Goal: Find specific page/section: Find specific page/section

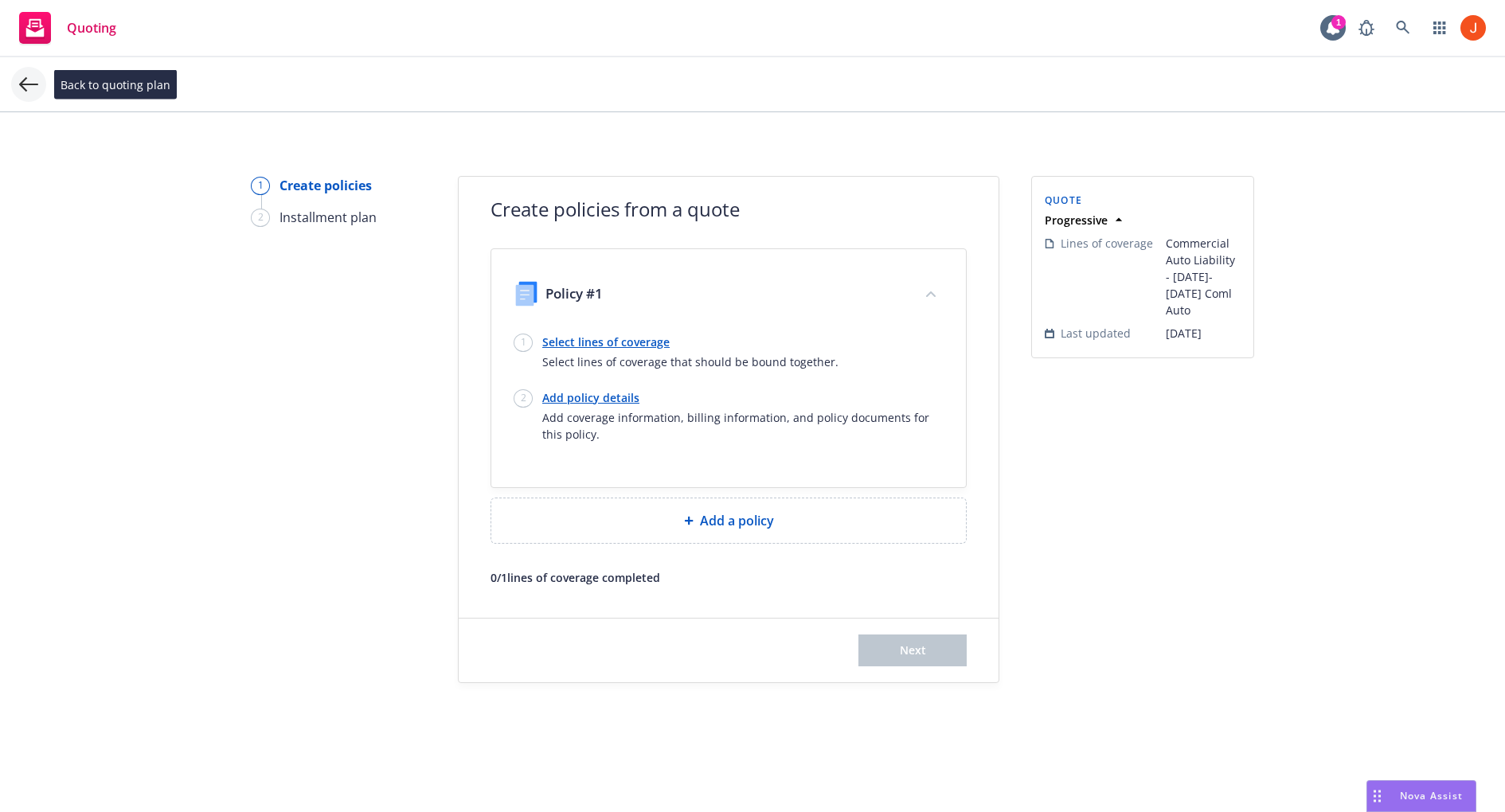
click at [35, 88] on icon at bounding box center [29, 84] width 19 height 19
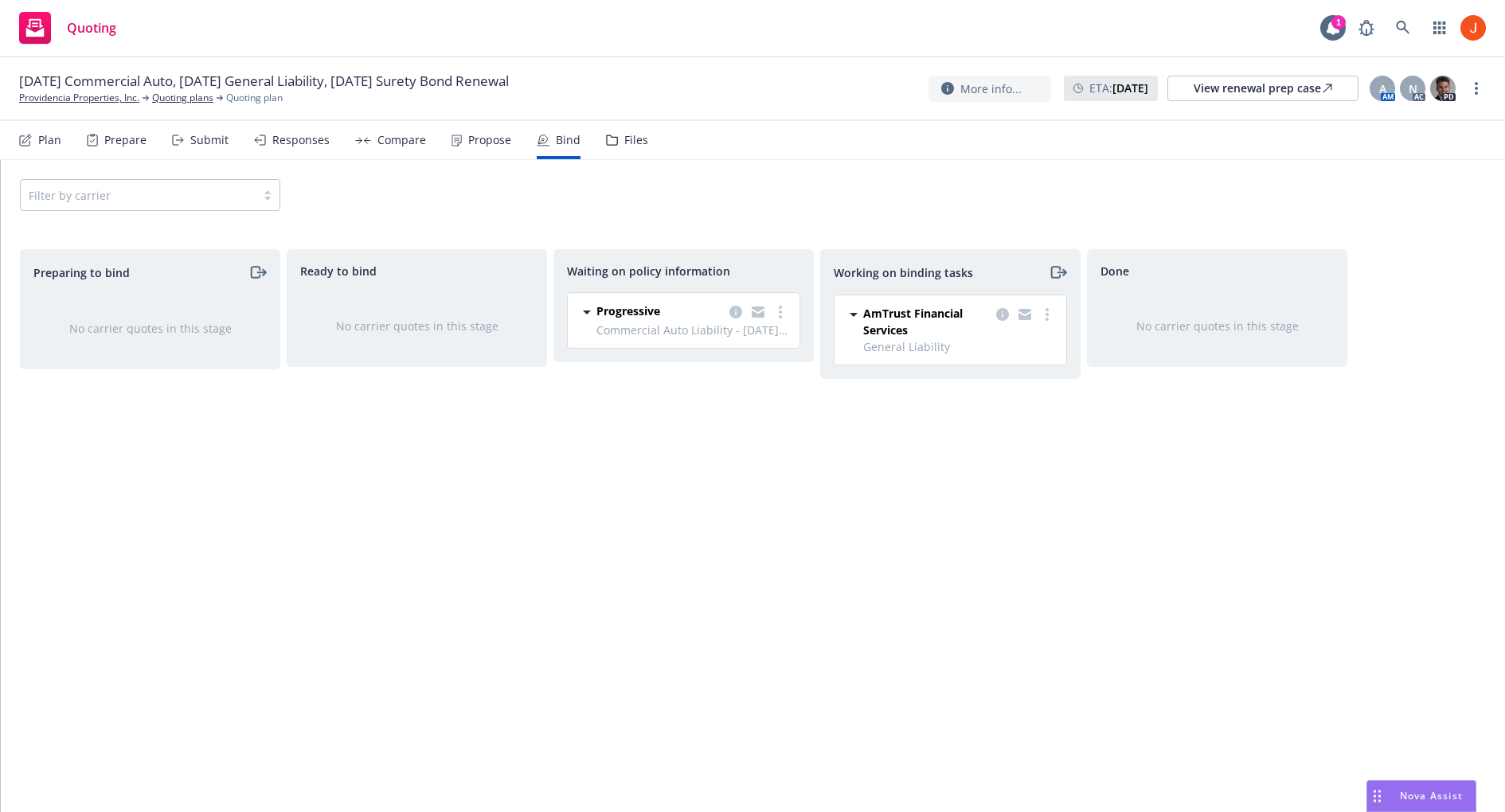
click at [714, 336] on span "Commercial Auto Liability - [DATE]-[DATE] Coml Auto" at bounding box center [693, 330] width 193 height 17
click at [706, 335] on span "Commercial Auto Liability - [DATE]-[DATE] Coml Auto" at bounding box center [693, 330] width 193 height 17
click at [699, 335] on span "Commercial Auto Liability - [DATE]-[DATE] Coml Auto" at bounding box center [693, 330] width 193 height 17
drag, startPoint x: 726, startPoint y: 332, endPoint x: 595, endPoint y: 333, distance: 131.0
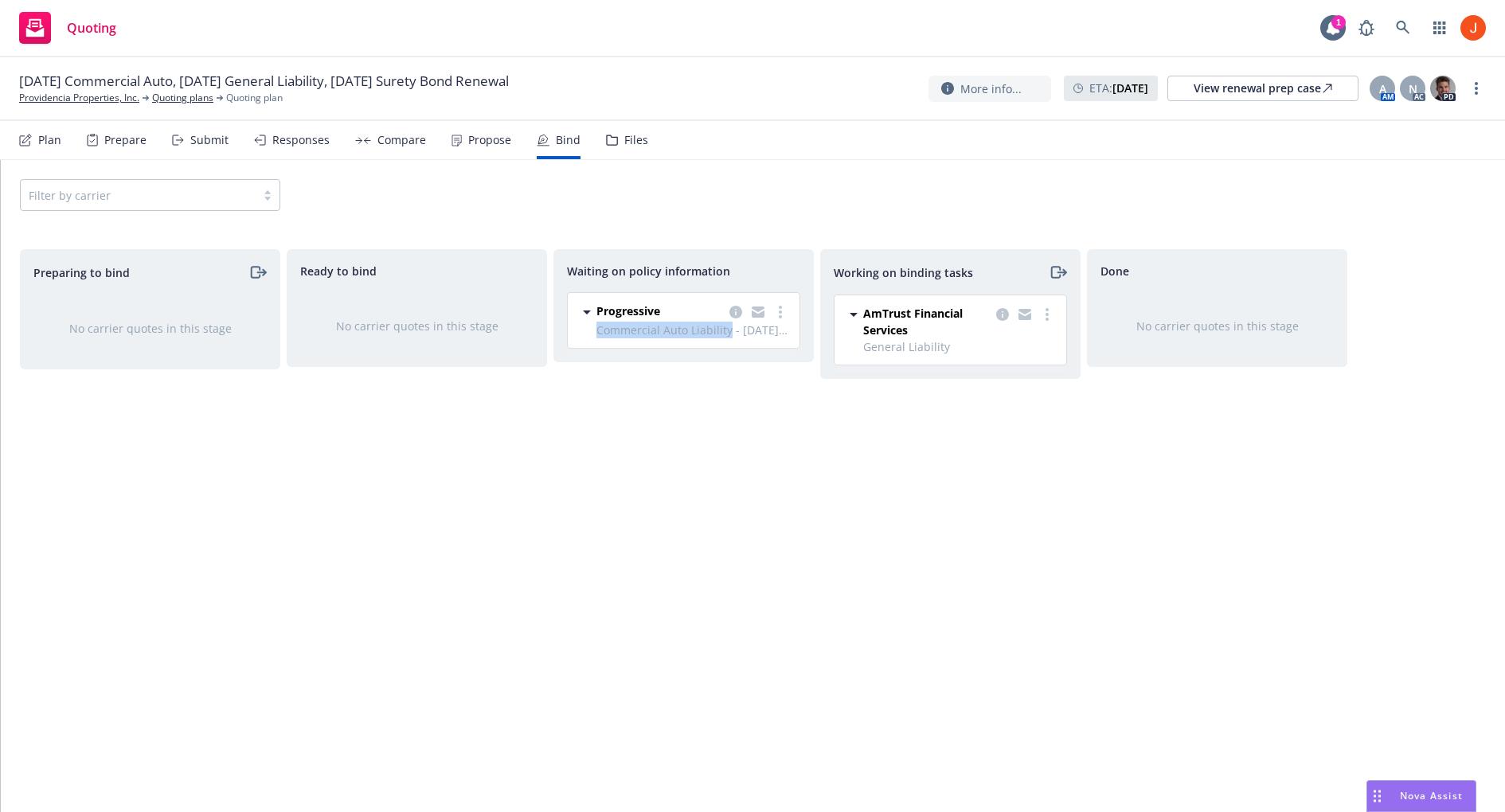
click at [597, 333] on span "Commercial Auto Liability - [DATE]-[DATE] Coml Auto" at bounding box center [693, 330] width 193 height 17
copy span "Commercial Auto Liability"
click at [81, 99] on link "Providencia Properties, Inc." at bounding box center [79, 98] width 120 height 14
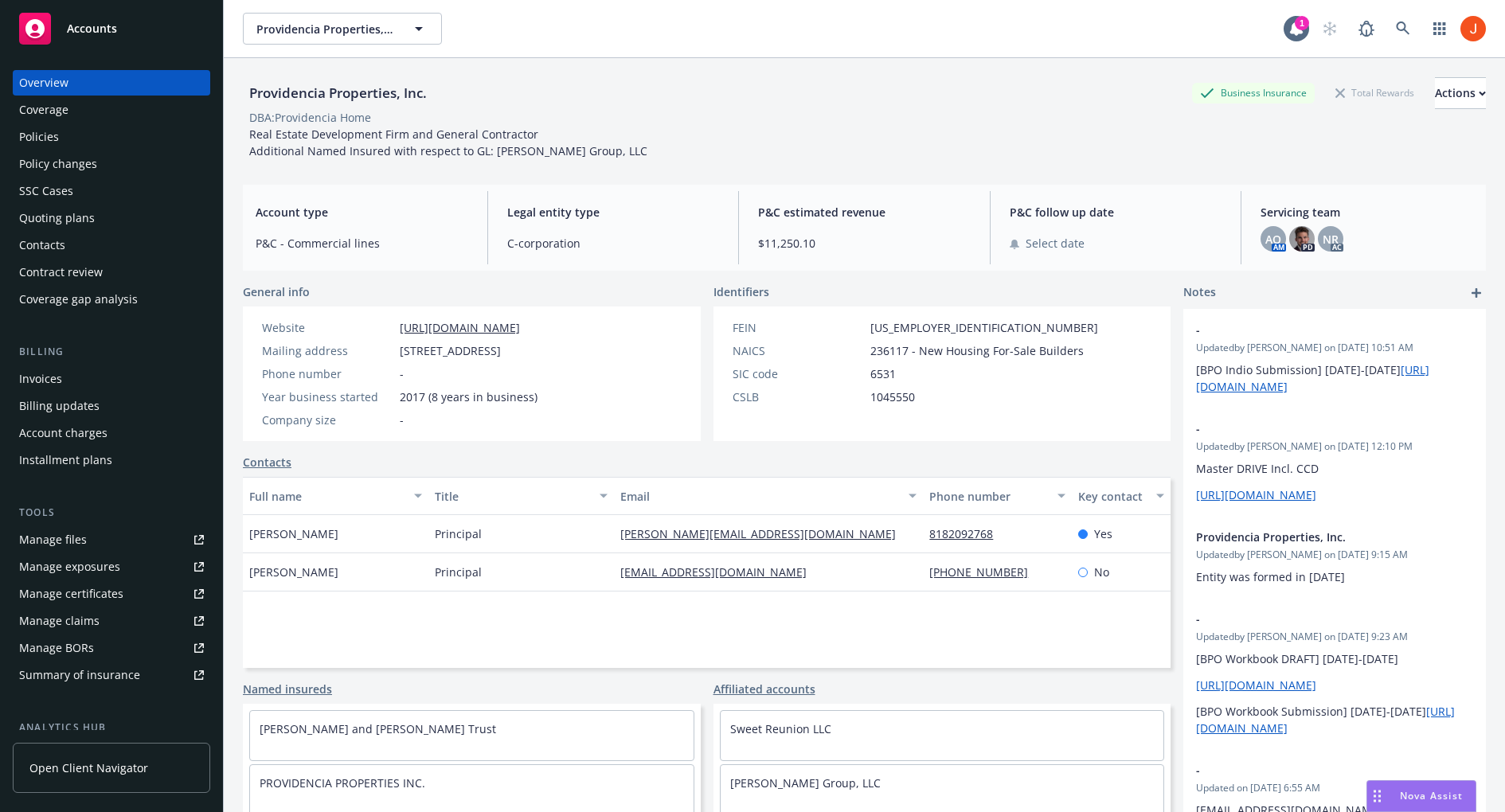
click at [85, 143] on div "Policies" at bounding box center [111, 137] width 185 height 25
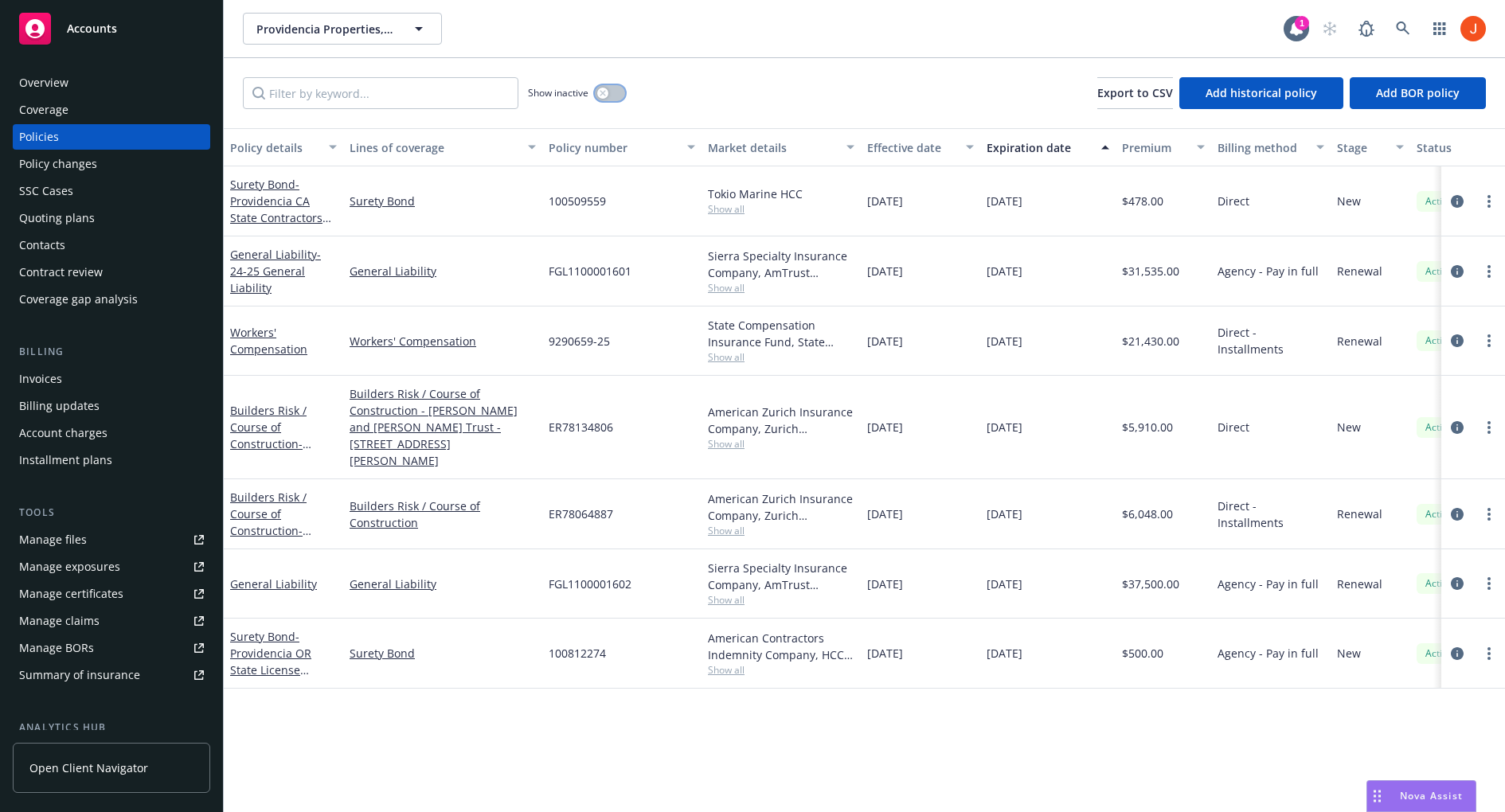
click at [609, 89] on button "button" at bounding box center [610, 93] width 30 height 16
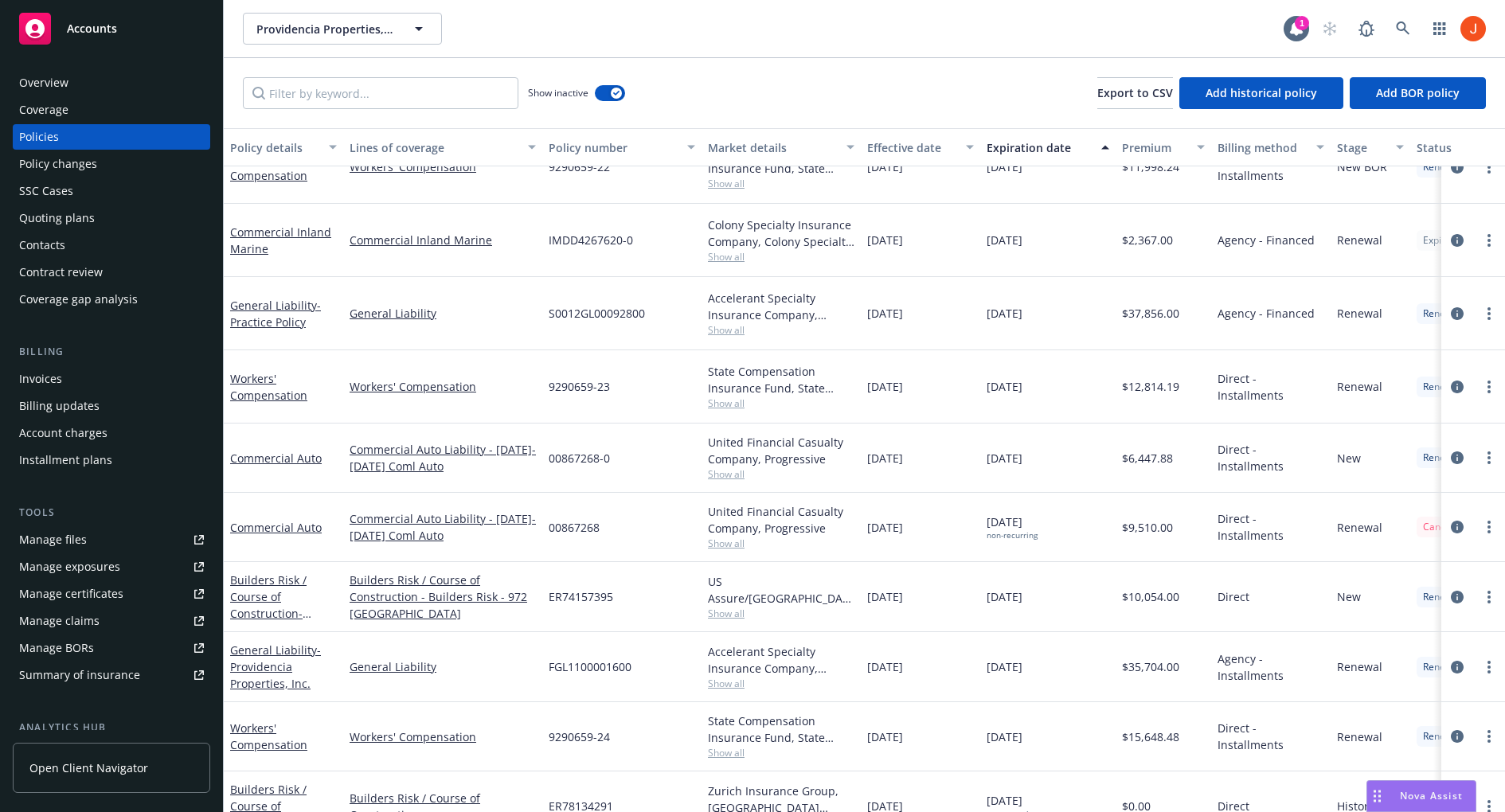
scroll to position [381, 0]
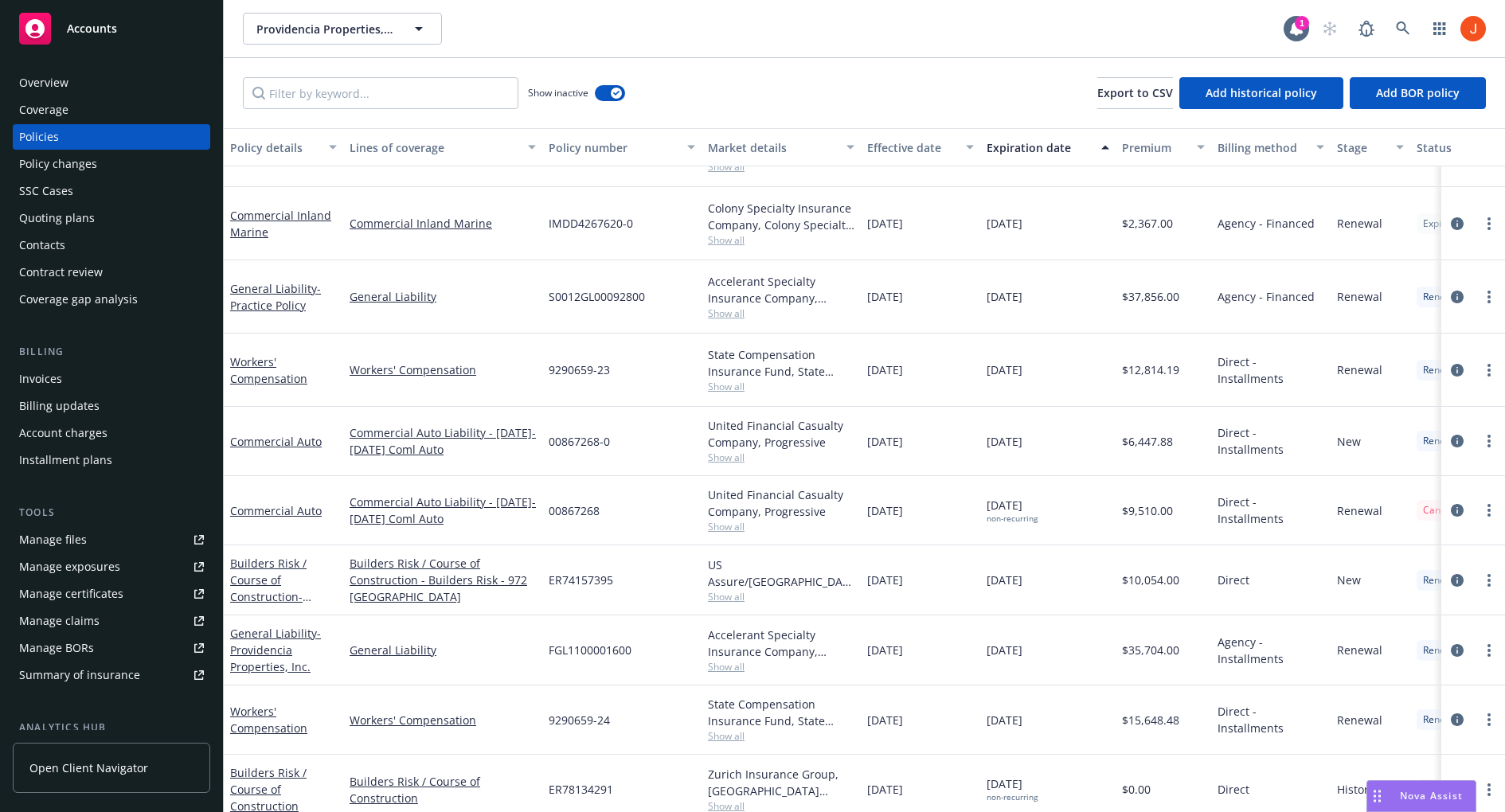
click at [577, 502] on span "00867268" at bounding box center [574, 511] width 51 height 17
copy span "00867268"
click at [454, 104] on input "Filter by keyword..." at bounding box center [381, 93] width 275 height 32
paste input "00867268"
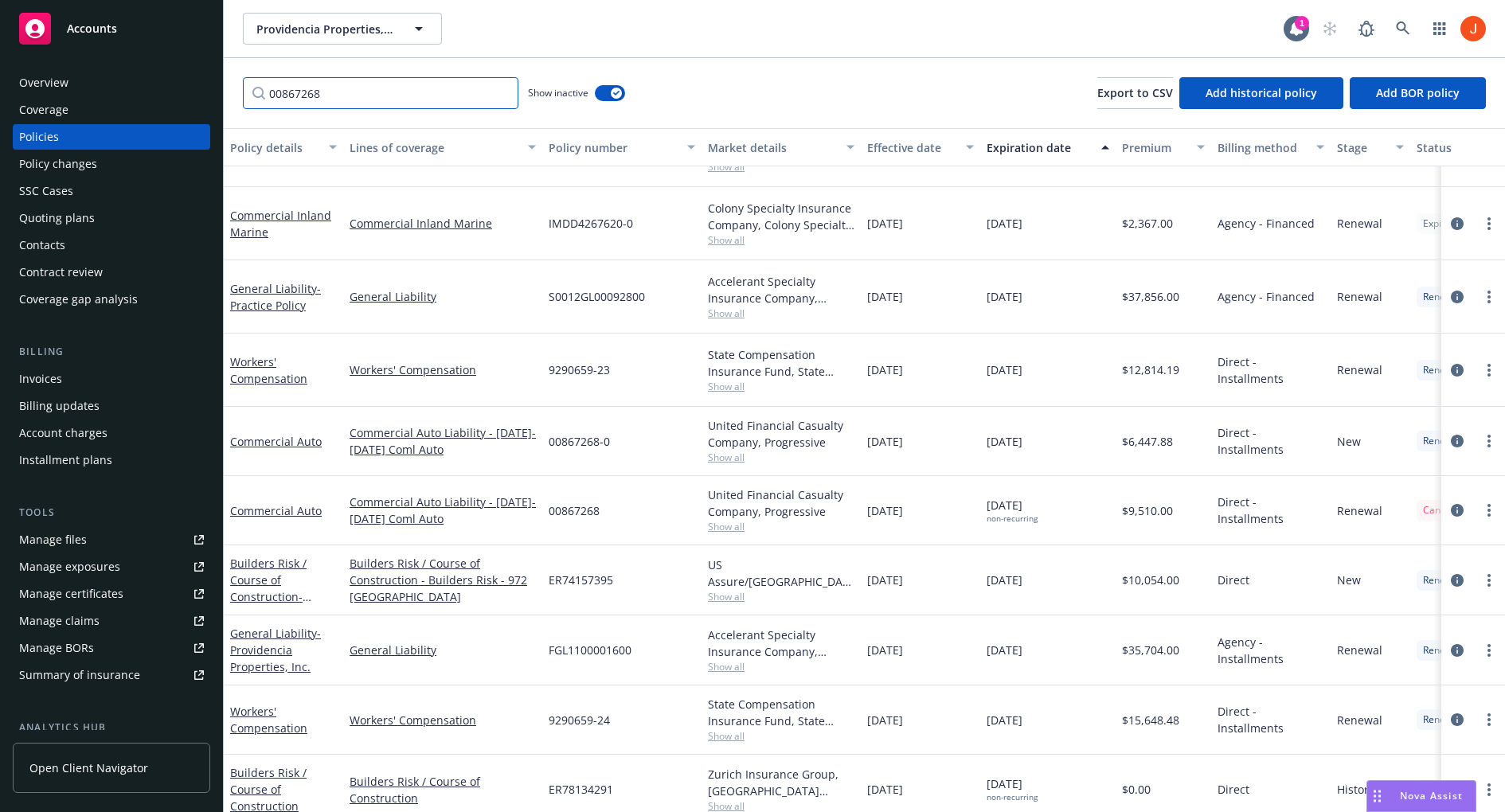
scroll to position [0, 0]
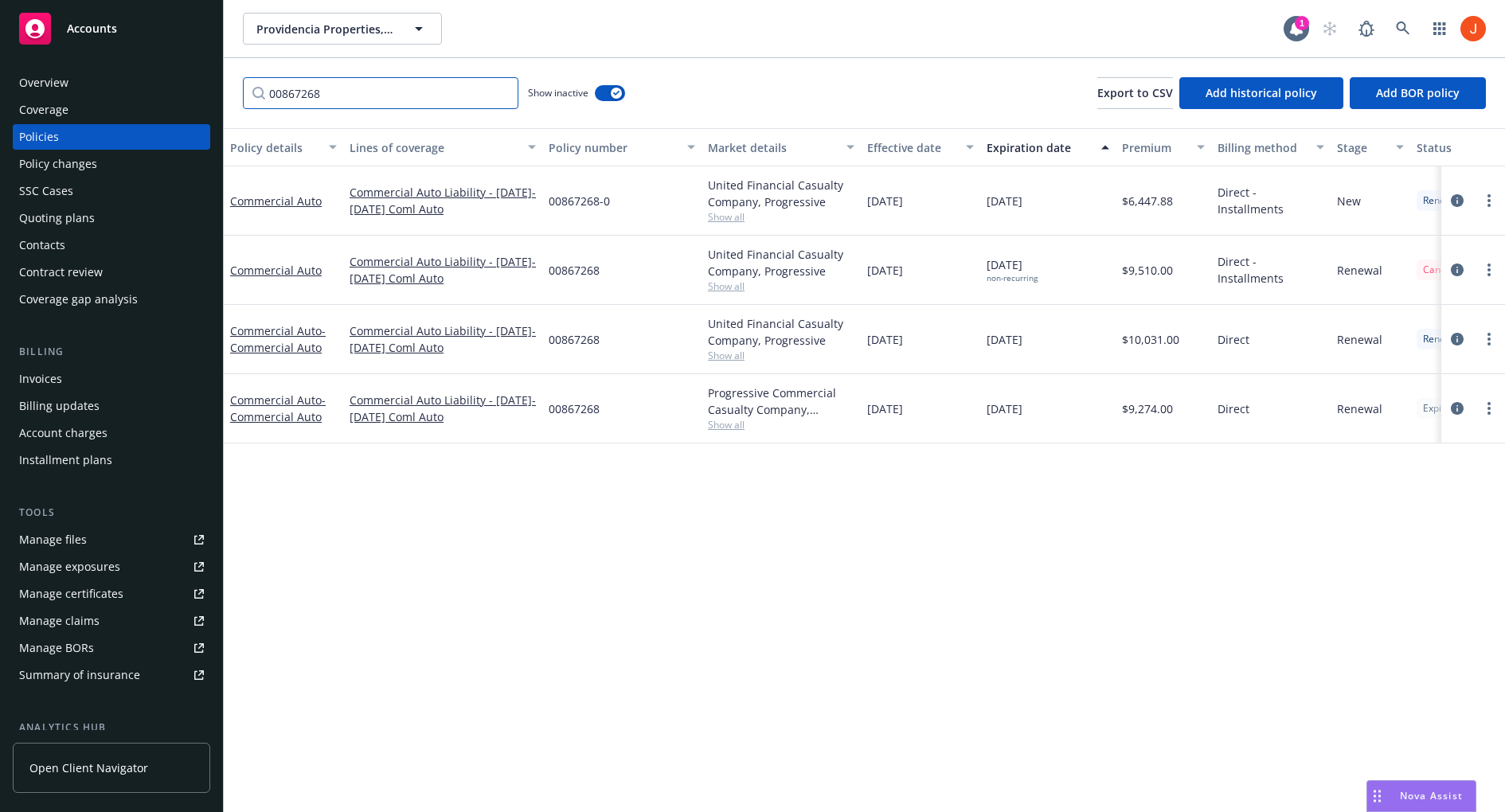
type input "00867268"
copy link "Commercial Auto Liability - [DATE]-[DATE] Coml Auto"
drag, startPoint x: 441, startPoint y: 413, endPoint x: 348, endPoint y: 398, distance: 94.2
click at [348, 398] on div "Commercial Auto Liability - [DATE]-[DATE] Coml Auto" at bounding box center [443, 409] width 199 height 69
